Goal: Information Seeking & Learning: Learn about a topic

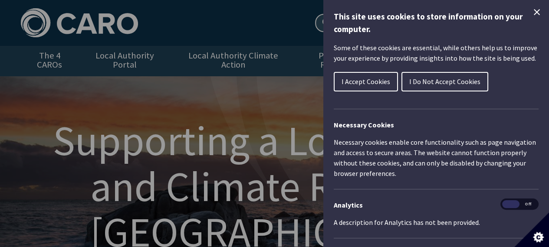
click at [534, 11] on icon "Close Cookie Control" at bounding box center [537, 12] width 6 height 6
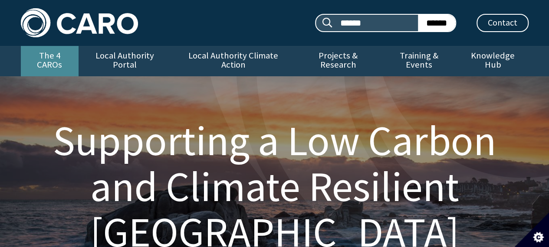
click at [54, 56] on link "The 4 CAROs" at bounding box center [50, 61] width 58 height 30
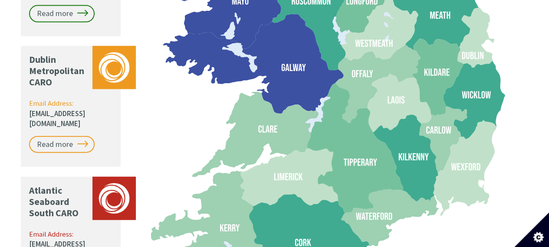
scroll to position [1042, 0]
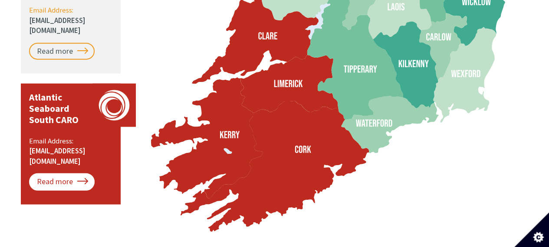
click at [77, 174] on link "Read more" at bounding box center [62, 182] width 66 height 17
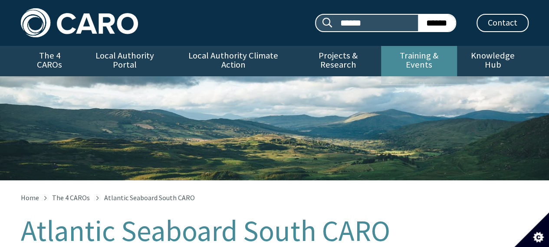
click at [416, 53] on link "Training & Events" at bounding box center [419, 61] width 76 height 30
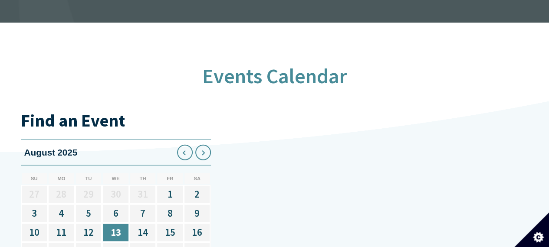
scroll to position [1128, 0]
